Goal: Transaction & Acquisition: Purchase product/service

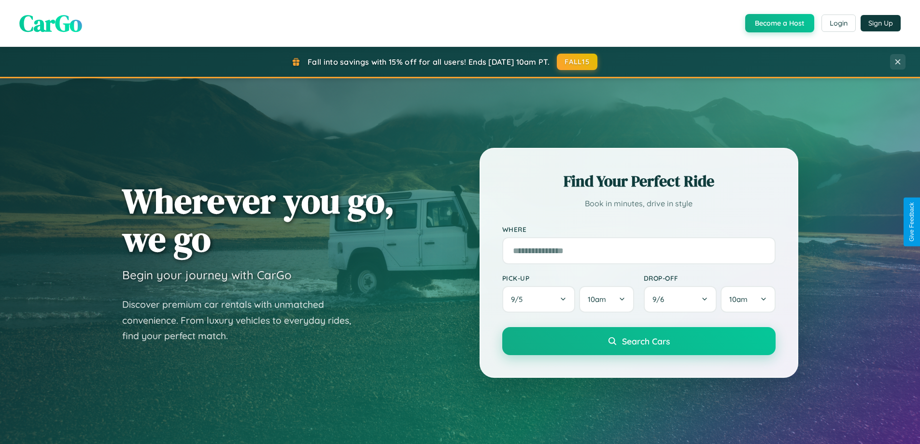
scroll to position [416, 0]
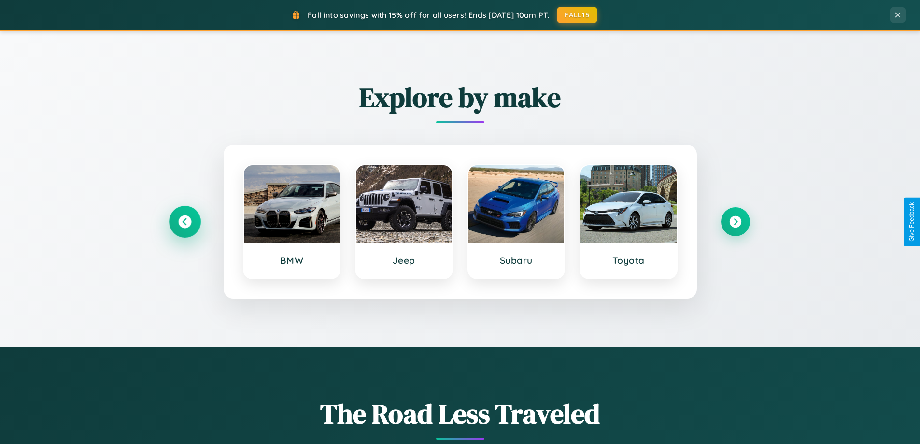
click at [184, 222] on icon at bounding box center [184, 221] width 13 height 13
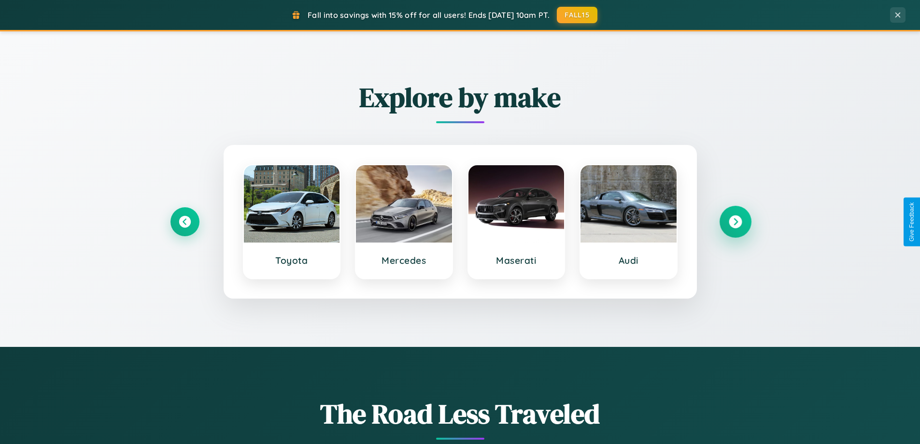
click at [735, 222] on icon at bounding box center [735, 221] width 13 height 13
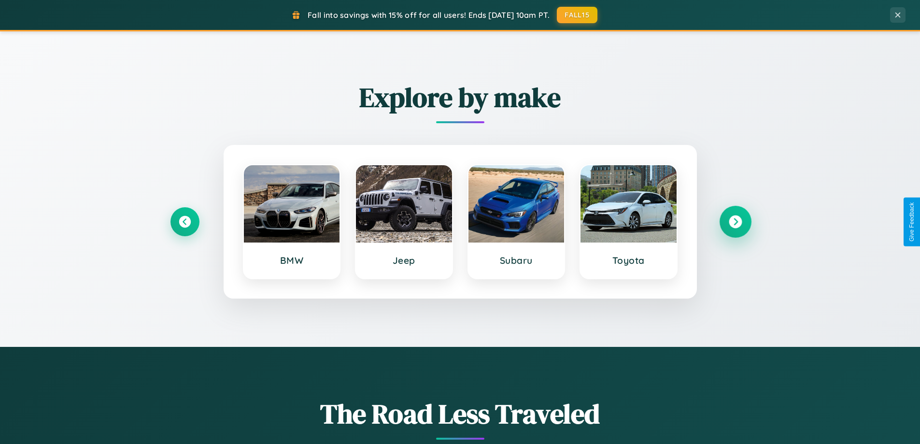
click at [735, 222] on icon at bounding box center [735, 221] width 13 height 13
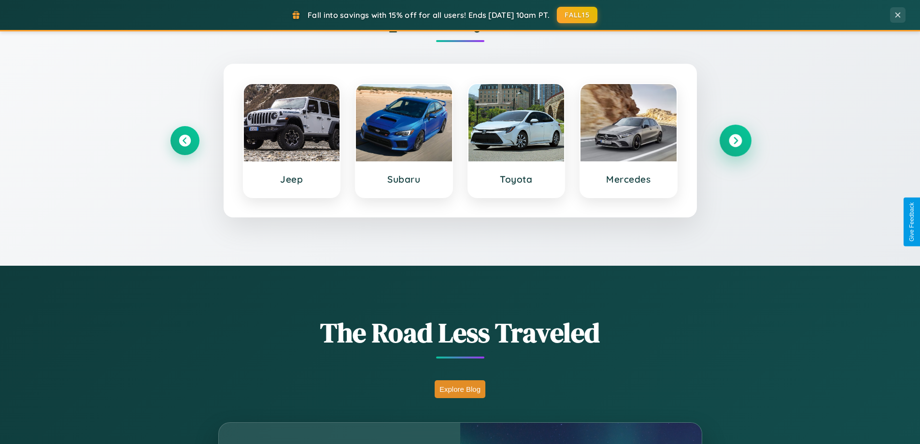
scroll to position [1858, 0]
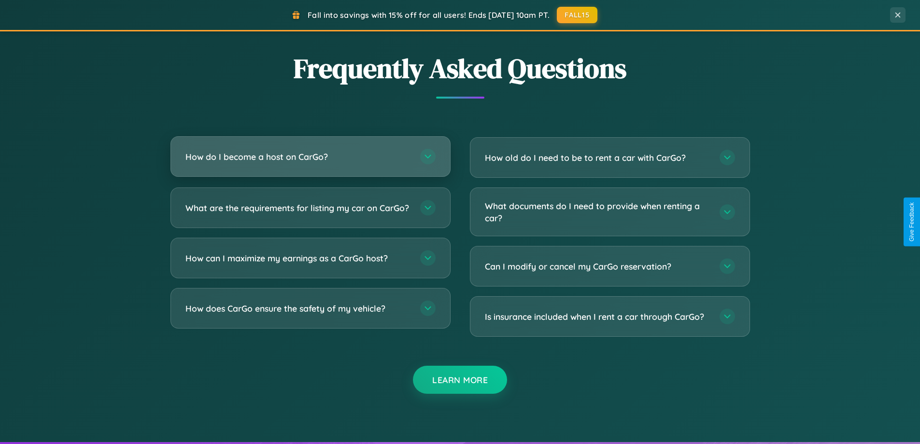
click at [310, 156] on h3 "How do I become a host on CarGo?" at bounding box center [297, 157] width 225 height 12
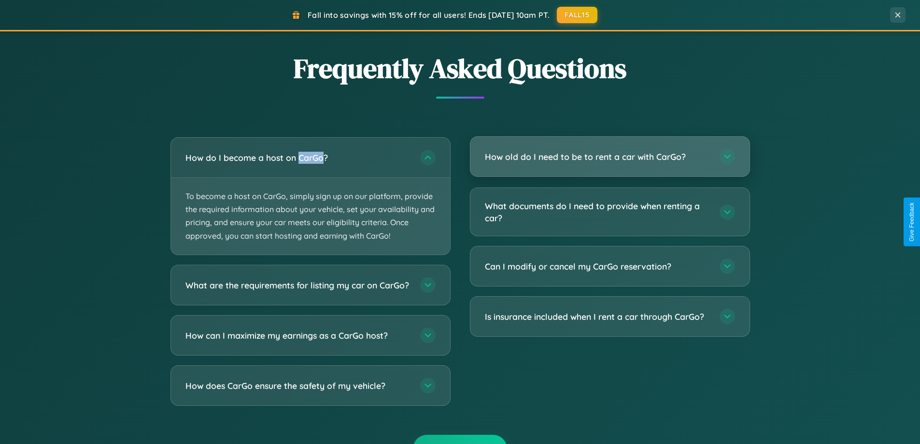
click at [609, 157] on h3 "How old do I need to be to rent a car with CarGo?" at bounding box center [597, 157] width 225 height 12
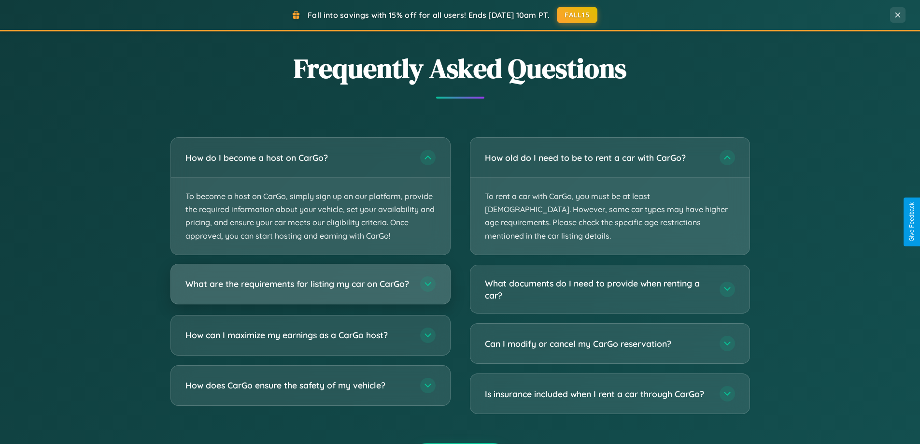
click at [310, 288] on h3 "What are the requirements for listing my car on CarGo?" at bounding box center [297, 284] width 225 height 12
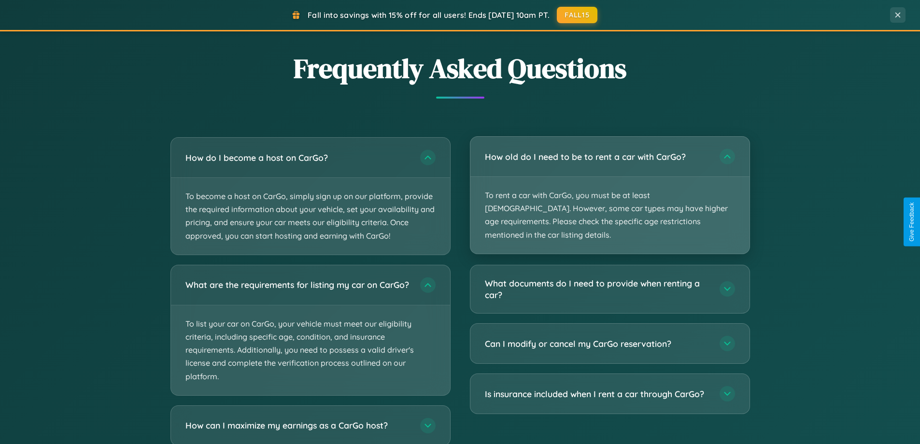
click at [609, 189] on p "To rent a car with CarGo, you must be at least [DEMOGRAPHIC_DATA]. However, som…" at bounding box center [609, 215] width 279 height 77
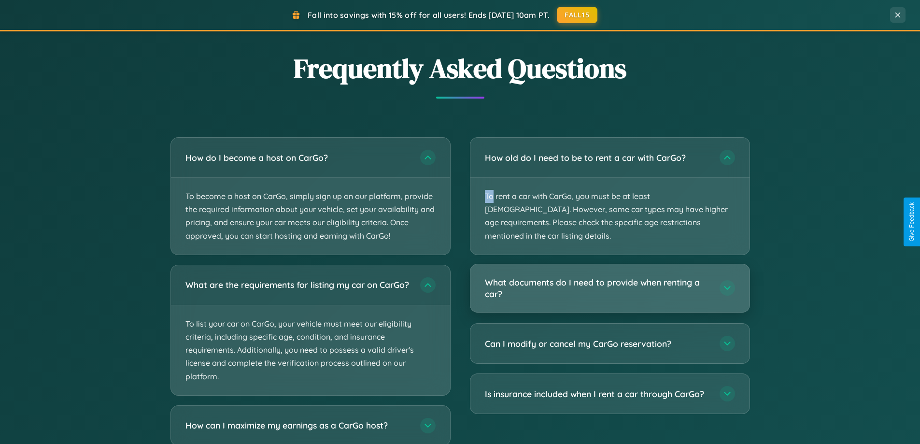
click at [609, 276] on h3 "What documents do I need to provide when renting a car?" at bounding box center [597, 288] width 225 height 24
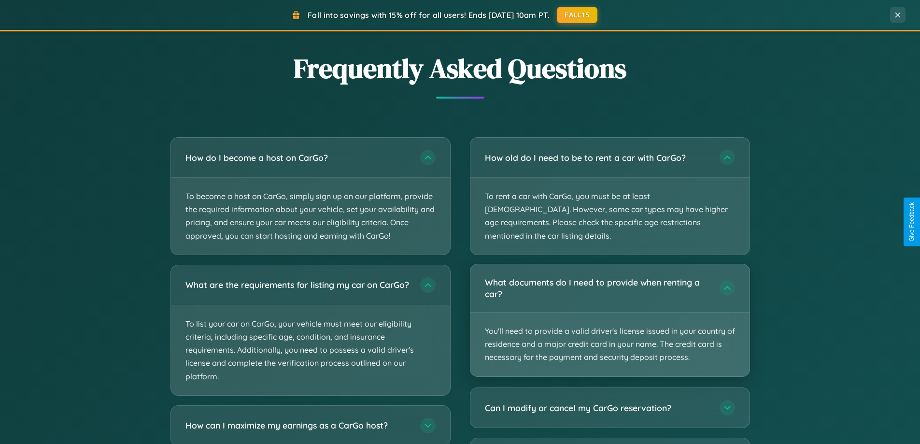
click at [609, 312] on p "You'll need to provide a valid driver's license issued in your country of resid…" at bounding box center [609, 344] width 279 height 64
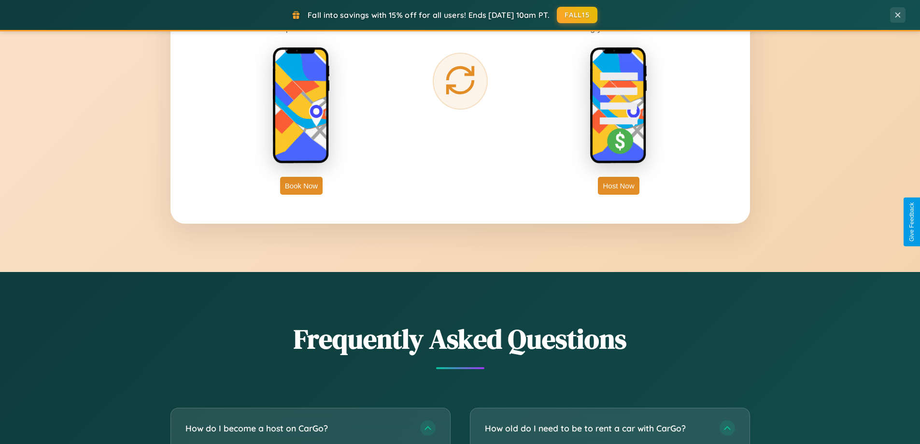
scroll to position [1552, 0]
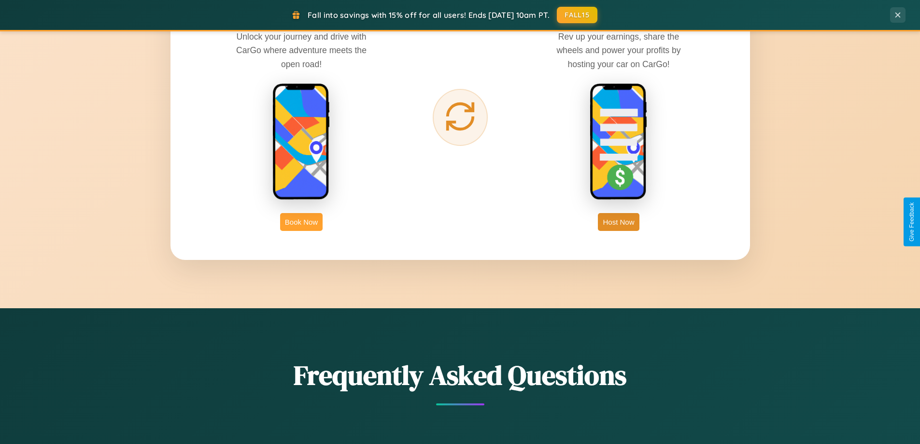
click at [301, 222] on button "Book Now" at bounding box center [301, 222] width 42 height 18
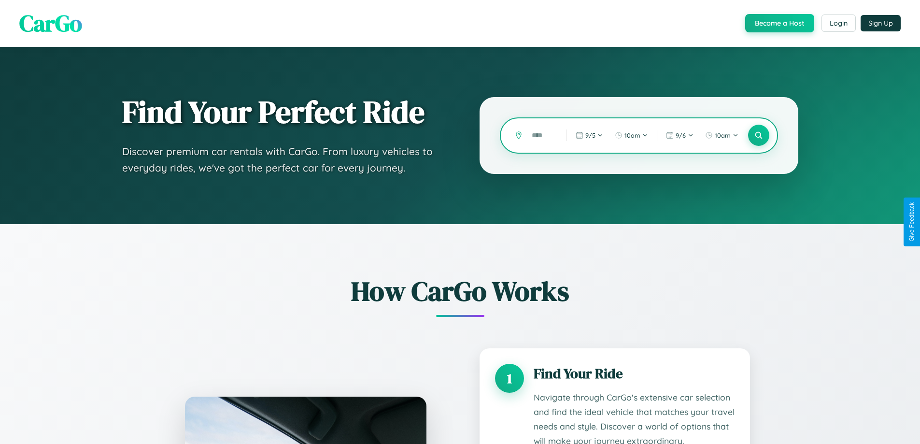
click at [542, 135] on input "text" at bounding box center [542, 135] width 30 height 17
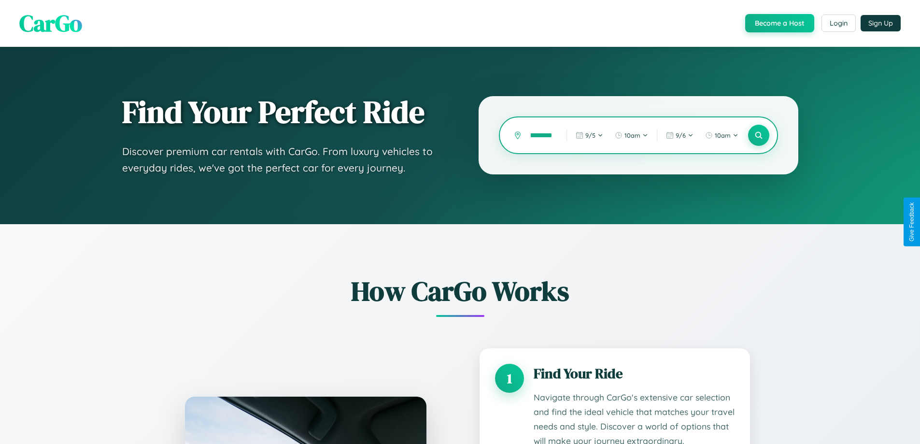
scroll to position [0, 18]
type input "**********"
click at [758, 135] on icon at bounding box center [758, 135] width 9 height 9
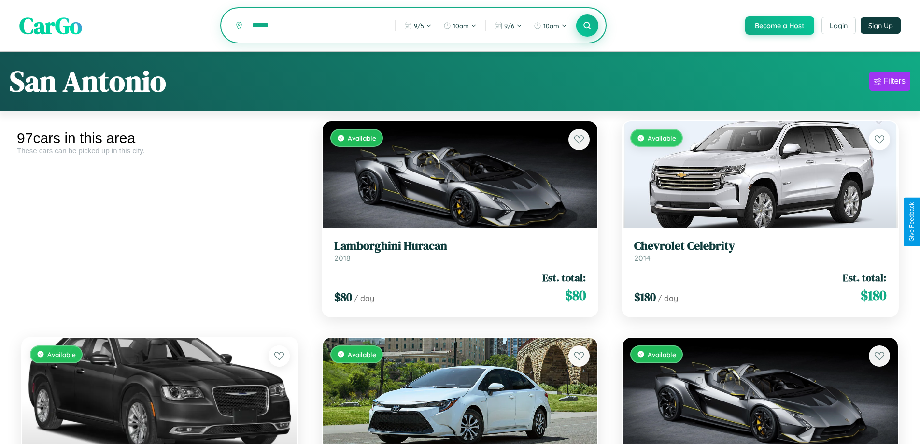
type input "******"
click at [587, 26] on icon at bounding box center [587, 25] width 9 height 9
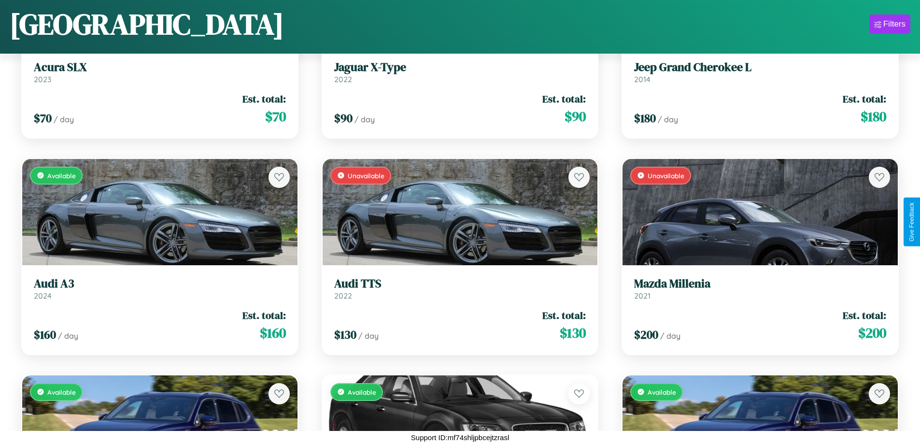
scroll to position [3163, 0]
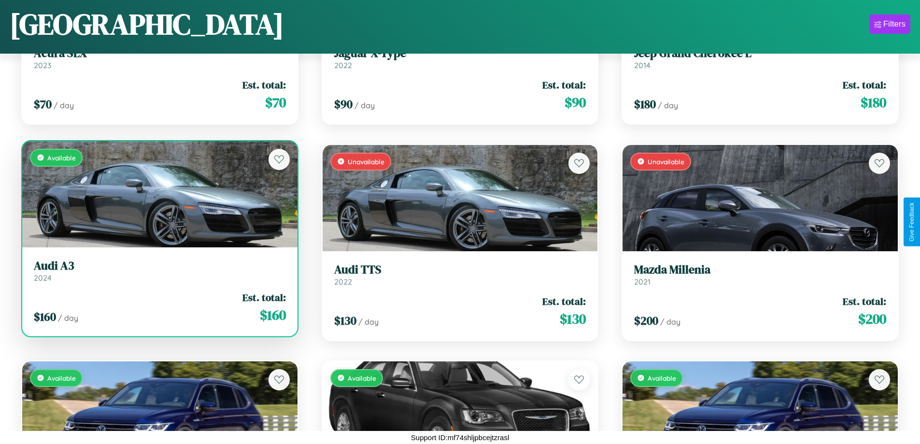
click at [158, 270] on h3 "Audi A3" at bounding box center [160, 266] width 252 height 14
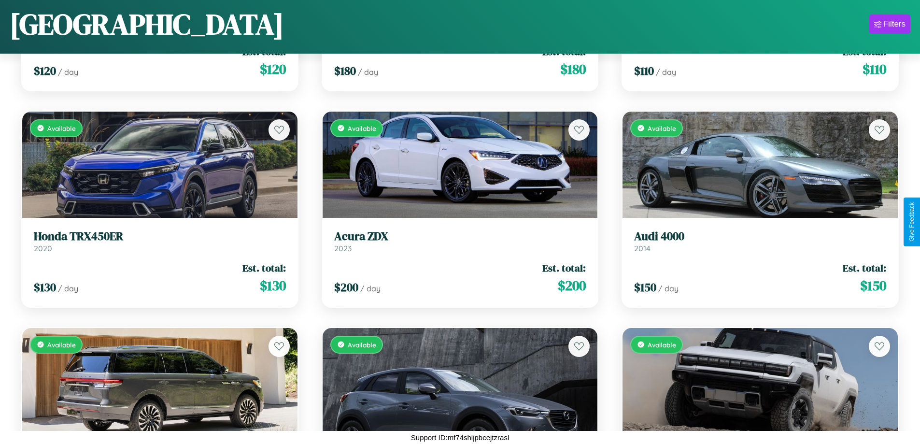
scroll to position [5975, 0]
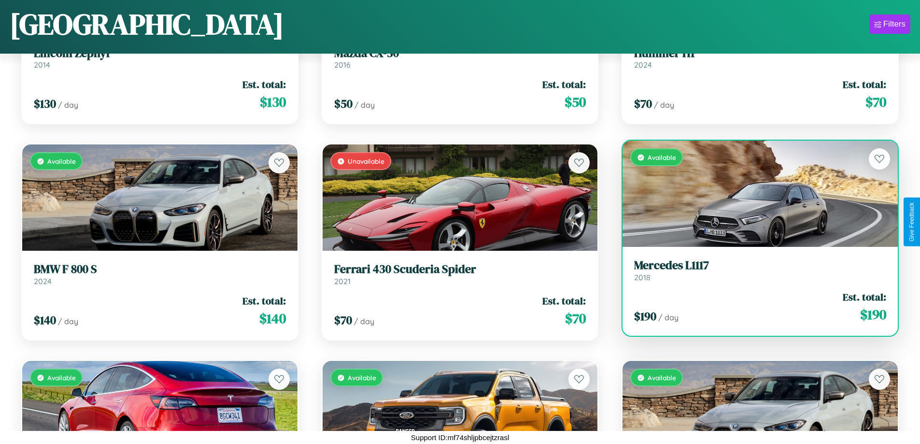
click at [754, 274] on link "Mercedes L1117 2018" at bounding box center [760, 270] width 252 height 24
click at [754, 271] on h3 "Mercedes L1117" at bounding box center [760, 265] width 252 height 14
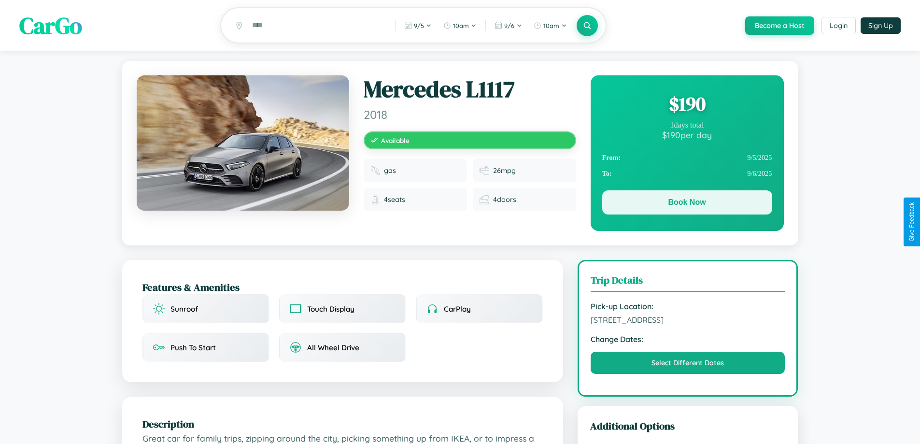
click at [687, 204] on button "Book Now" at bounding box center [687, 202] width 170 height 24
